Goal: Task Accomplishment & Management: Manage account settings

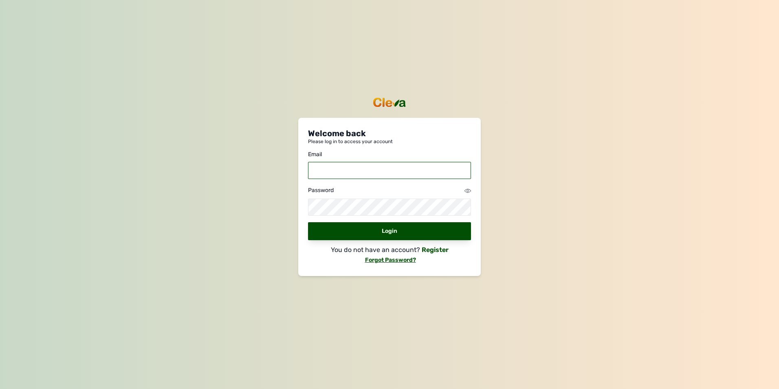
click at [353, 170] on input "email" at bounding box center [389, 170] width 163 height 17
type input "[EMAIL_ADDRESS][DOMAIN_NAME]"
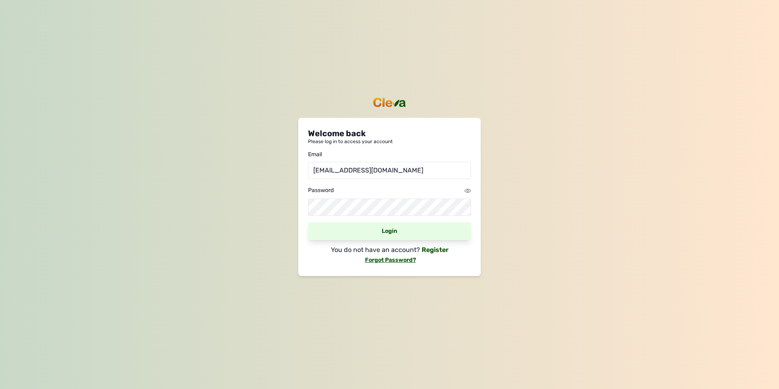
click at [383, 234] on div "Login" at bounding box center [389, 231] width 163 height 18
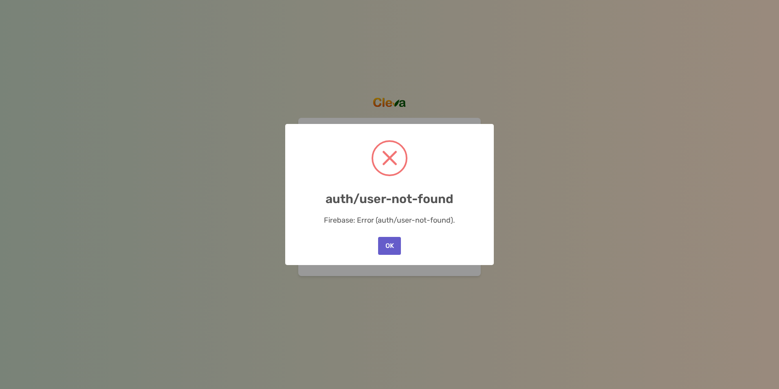
click at [392, 245] on button "OK" at bounding box center [389, 246] width 23 height 18
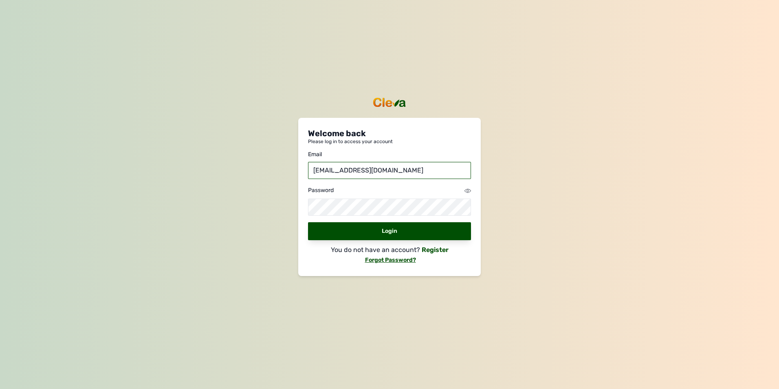
drag, startPoint x: 445, startPoint y: 172, endPoint x: 220, endPoint y: 155, distance: 225.6
click at [218, 148] on div "Welcome back Please log in to access your account Email [EMAIL_ADDRESS][DOMAIN_…" at bounding box center [389, 194] width 779 height 389
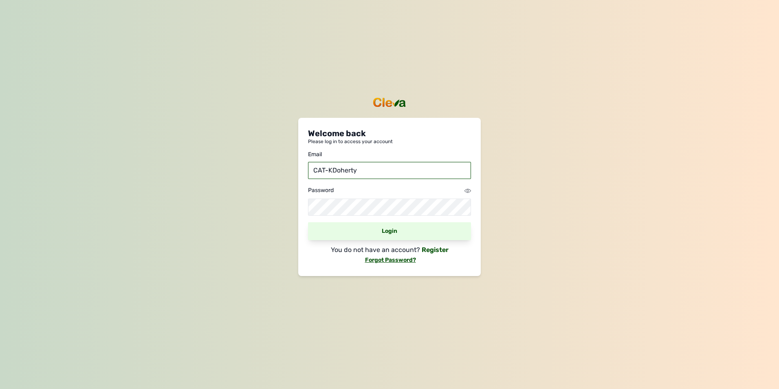
type input "CAT-KDoherty"
click at [392, 229] on div "Login" at bounding box center [389, 231] width 163 height 18
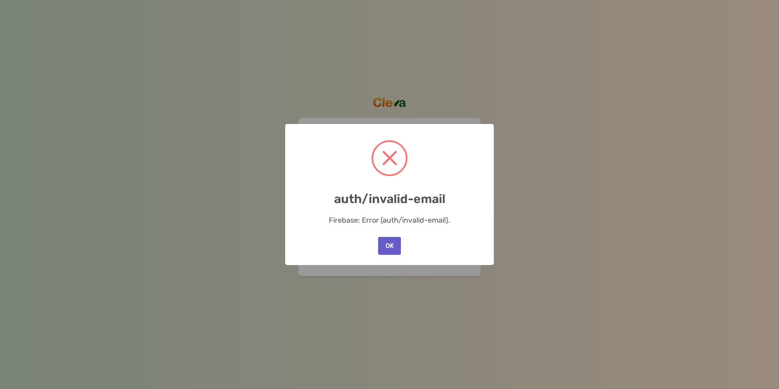
click at [390, 243] on button "OK" at bounding box center [389, 246] width 23 height 18
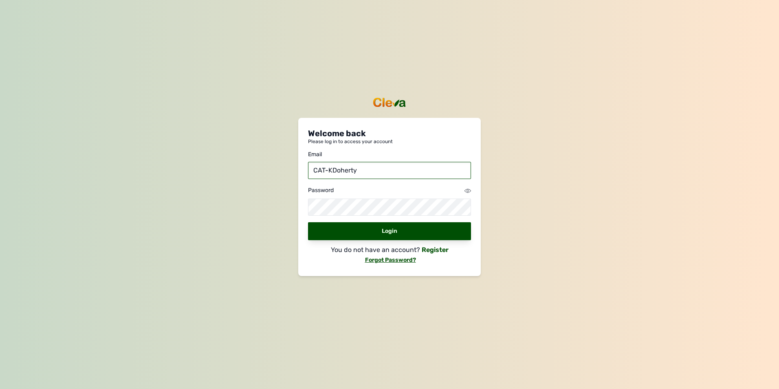
drag, startPoint x: 368, startPoint y: 171, endPoint x: 299, endPoint y: 169, distance: 69.3
click at [299, 169] on div "Welcome back Please log in to access your account Email CAT-KDoherty Password L…" at bounding box center [389, 197] width 183 height 158
